Goal: Task Accomplishment & Management: Complete application form

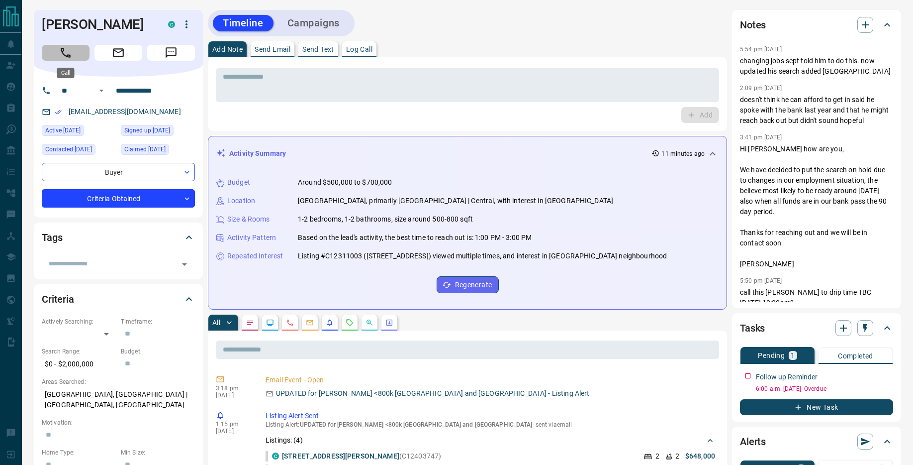
click at [69, 49] on icon "Call" at bounding box center [65, 52] width 13 height 13
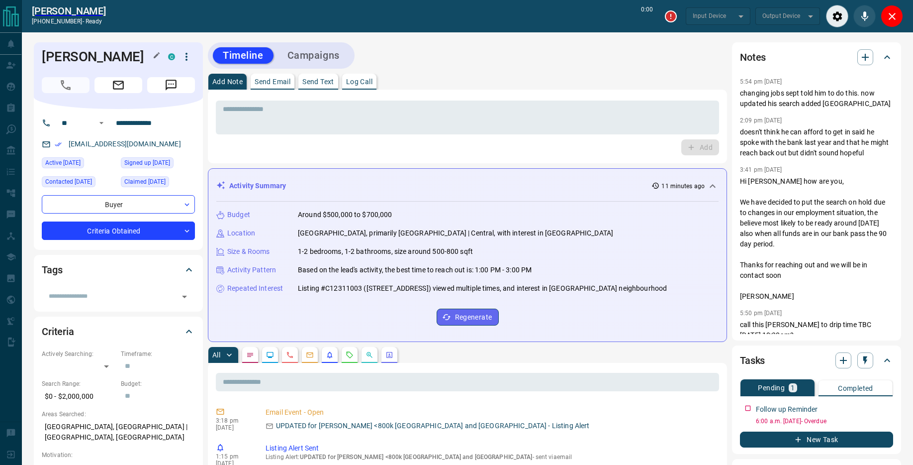
type input "*******"
click at [322, 114] on textarea at bounding box center [468, 117] width 490 height 25
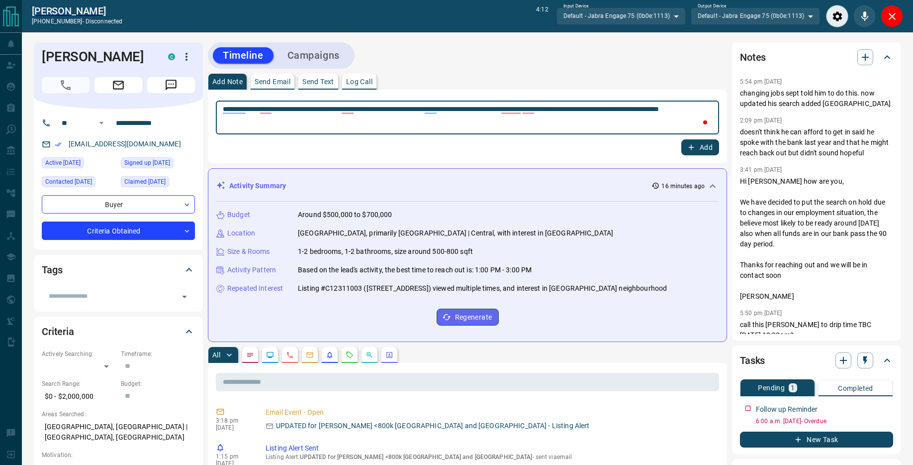
type textarea "**********"
click at [715, 149] on button "Add" at bounding box center [701, 147] width 38 height 16
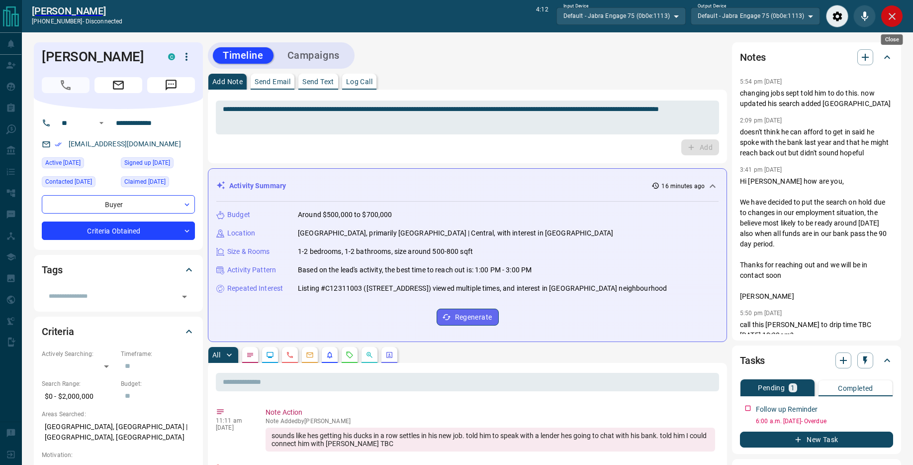
click at [895, 21] on icon "Close" at bounding box center [892, 16] width 12 height 12
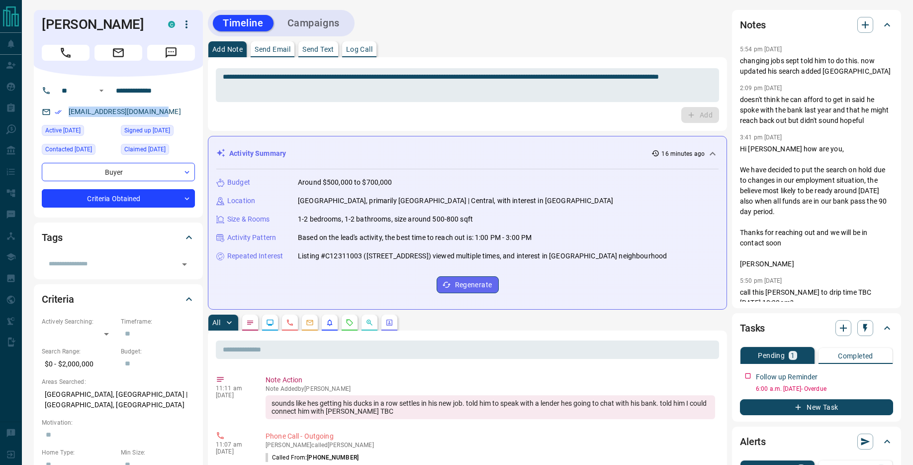
drag, startPoint x: 149, startPoint y: 113, endPoint x: 67, endPoint y: 116, distance: 82.1
click at [67, 116] on div "[EMAIL_ADDRESS][DOMAIN_NAME]" at bounding box center [118, 111] width 153 height 16
copy link "[EMAIL_ADDRESS][DOMAIN_NAME]"
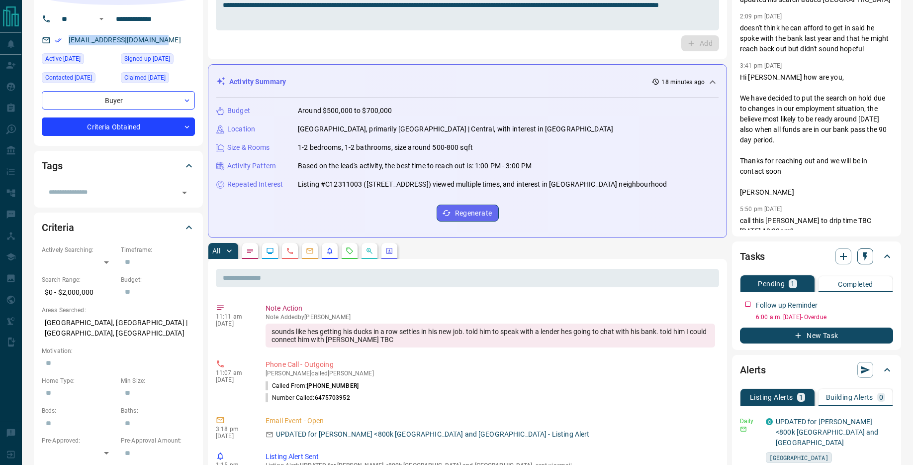
click at [864, 254] on icon "button" at bounding box center [866, 256] width 4 height 8
click at [835, 305] on li "1 Week Follow-Up" at bounding box center [841, 305] width 68 height 15
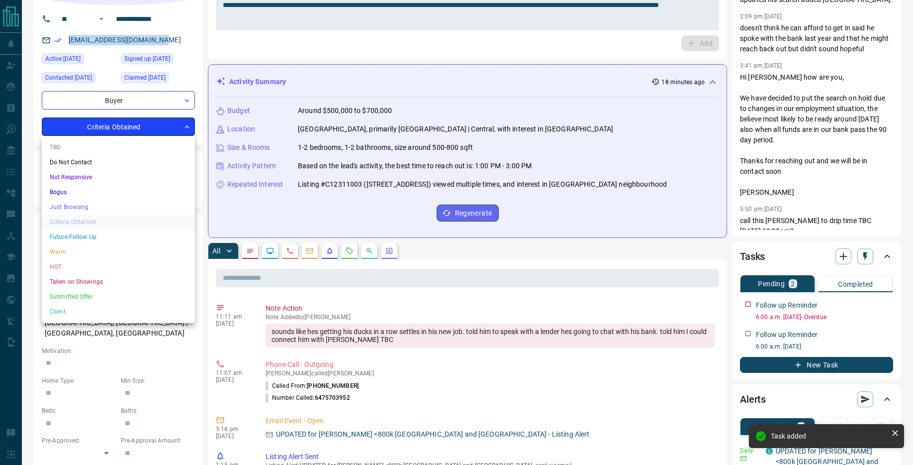
click at [81, 253] on li "Warm" at bounding box center [118, 251] width 153 height 15
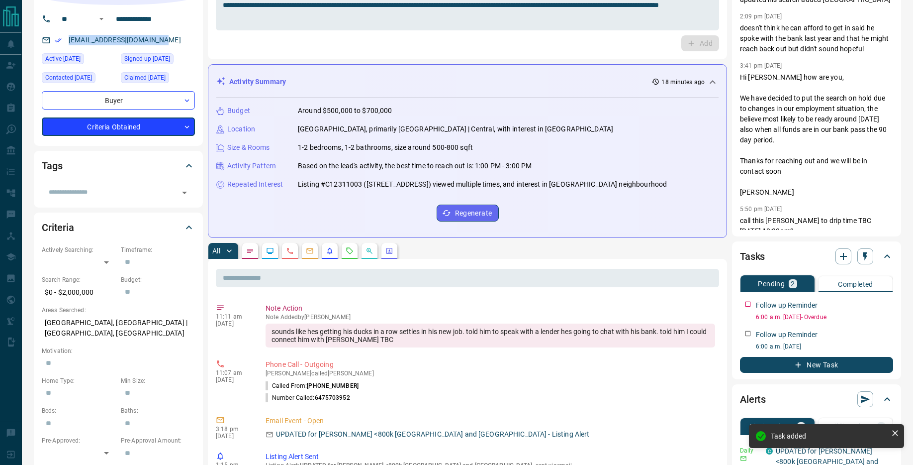
type input "*"
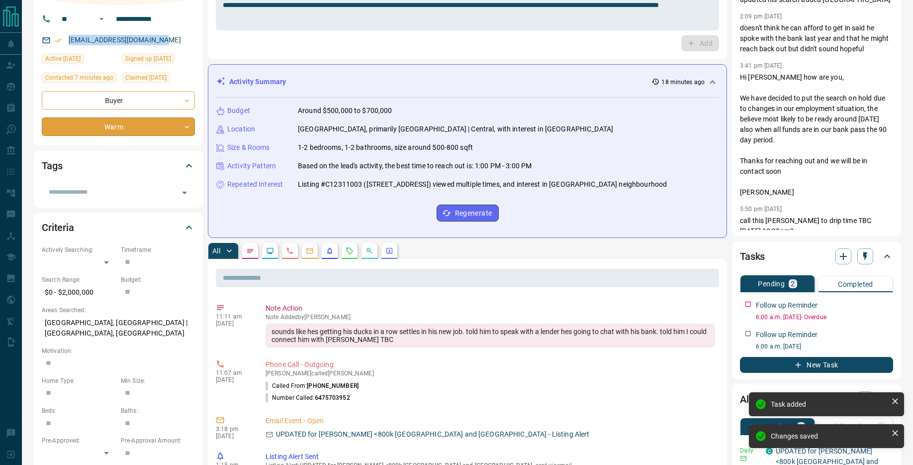
scroll to position [0, 0]
